Goal: Transaction & Acquisition: Download file/media

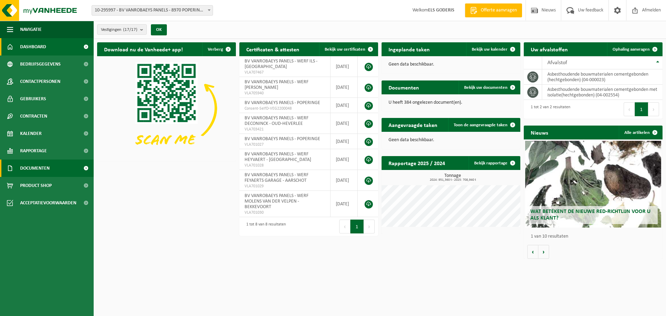
click at [25, 169] on span "Documenten" at bounding box center [34, 168] width 29 height 17
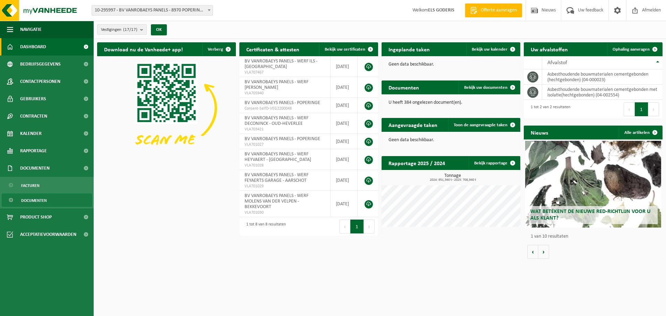
click at [29, 200] on span "Documenten" at bounding box center [34, 200] width 26 height 13
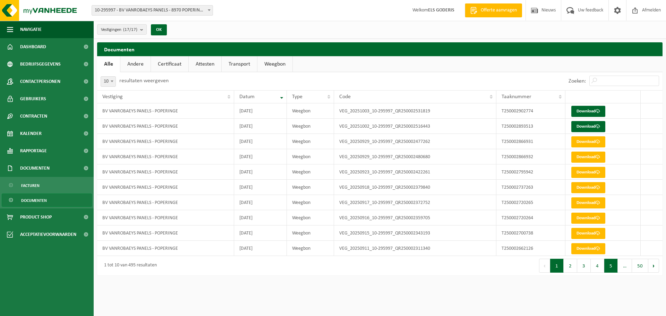
click at [615, 270] on button "5" at bounding box center [611, 266] width 14 height 14
click at [612, 266] on button "6" at bounding box center [611, 266] width 14 height 14
click at [611, 269] on button "7" at bounding box center [611, 266] width 14 height 14
click at [576, 113] on link "Download" at bounding box center [588, 111] width 34 height 11
click at [591, 156] on link "Download" at bounding box center [588, 157] width 34 height 11
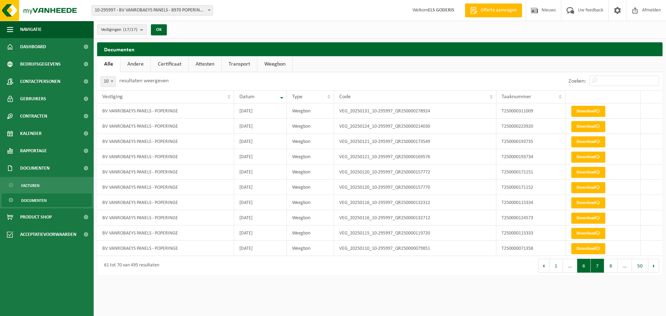
click at [581, 264] on button "6" at bounding box center [584, 266] width 14 height 14
click at [599, 248] on span at bounding box center [598, 248] width 5 height 5
click at [596, 235] on link "Download" at bounding box center [588, 233] width 34 height 11
click at [596, 220] on link "Download" at bounding box center [588, 218] width 34 height 11
click at [591, 203] on link "Download" at bounding box center [588, 202] width 34 height 11
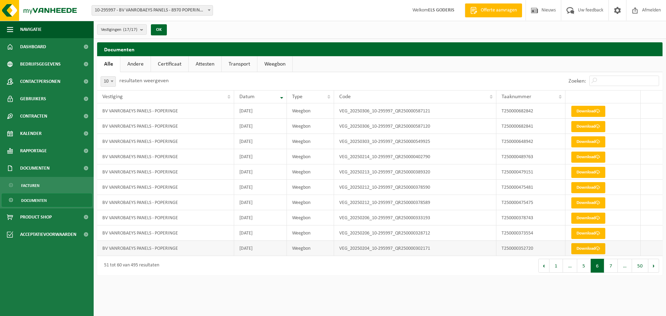
click at [595, 251] on link "Download" at bounding box center [588, 248] width 34 height 11
